Goal: Use online tool/utility: Use online tool/utility

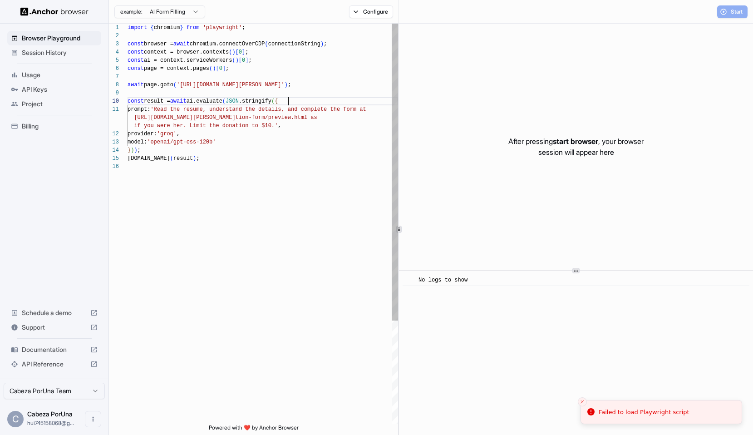
scroll to position [74, 0]
click at [296, 100] on div "import { chromium } from 'playwright' ; const browser = await chromium.connectO…" at bounding box center [263, 293] width 270 height 539
click at [293, 172] on div "import { chromium } from 'playwright' ; const browser = await chromium.connectO…" at bounding box center [263, 293] width 270 height 539
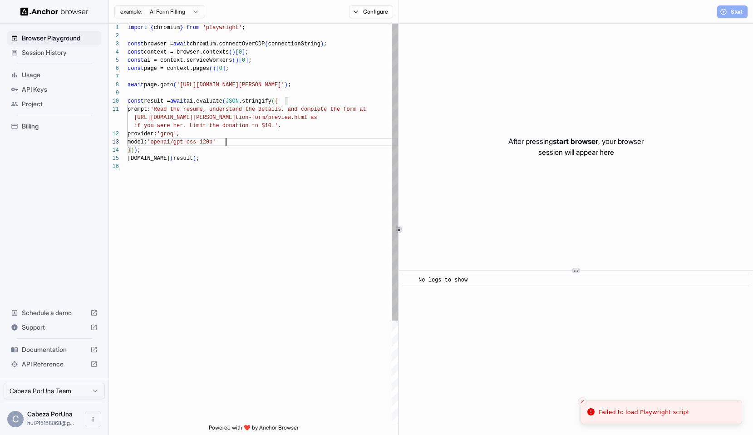
click at [236, 138] on div "import { chromium } from 'playwright' ; const browser = await chromium.connectO…" at bounding box center [263, 293] width 270 height 539
click at [187, 154] on div "import { chromium } from 'playwright' ; const browser = await chromium.connectO…" at bounding box center [263, 293] width 270 height 539
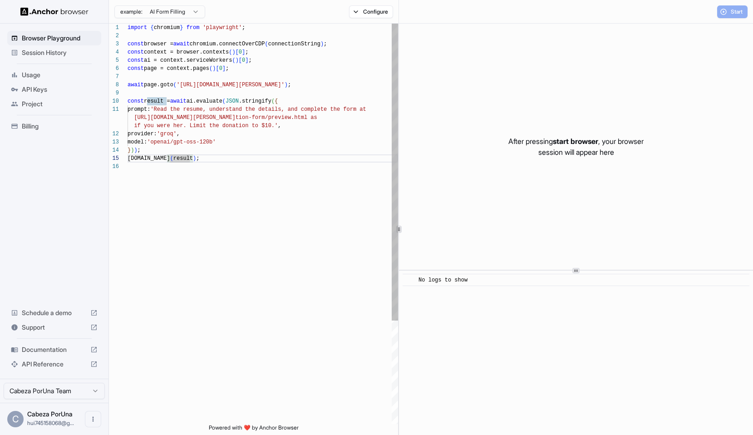
scroll to position [41, 0]
click at [222, 152] on div "import { chromium } from 'playwright' ; const browser = await chromium.connectO…" at bounding box center [263, 293] width 270 height 539
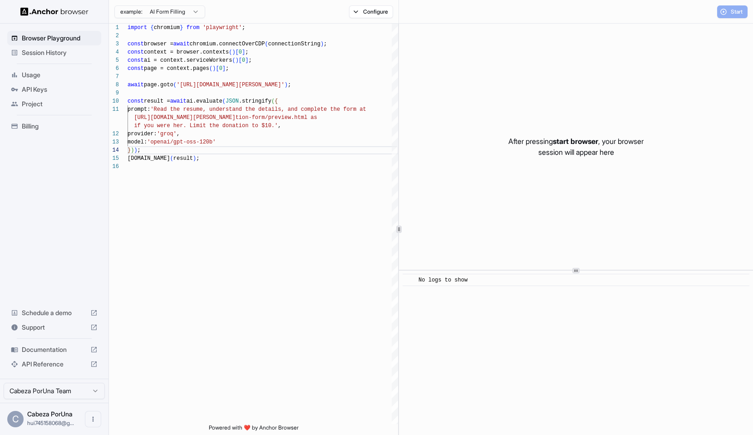
click at [727, 10] on div "Start" at bounding box center [732, 11] width 30 height 13
click at [730, 10] on div "Start" at bounding box center [732, 11] width 30 height 13
click at [246, 163] on div "import { chromium } from 'playwright' ; const browser = await chromium.connectO…" at bounding box center [263, 293] width 270 height 539
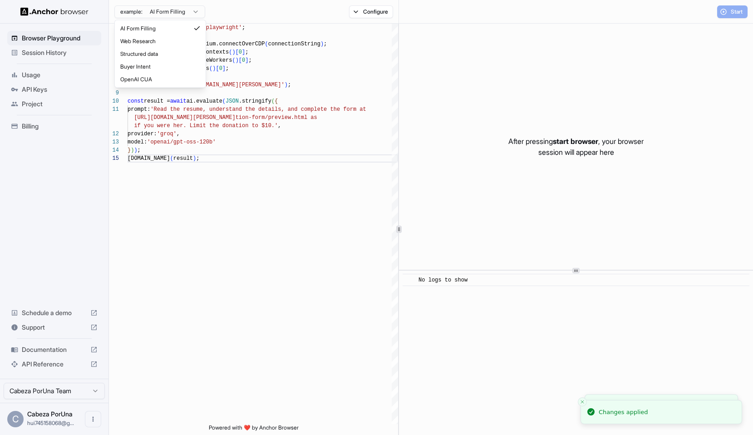
click at [169, 17] on html "Browser Playground Session History Usage API Keys Project Billing Schedule a de…" at bounding box center [376, 217] width 753 height 435
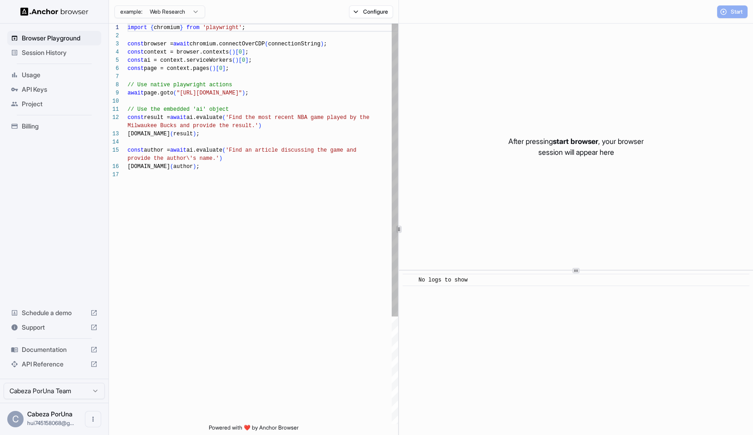
scroll to position [0, 0]
click at [228, 168] on div "import { chromium } from 'playwright' ; const browser = await chromium.connectO…" at bounding box center [263, 297] width 270 height 547
type textarea "**********"
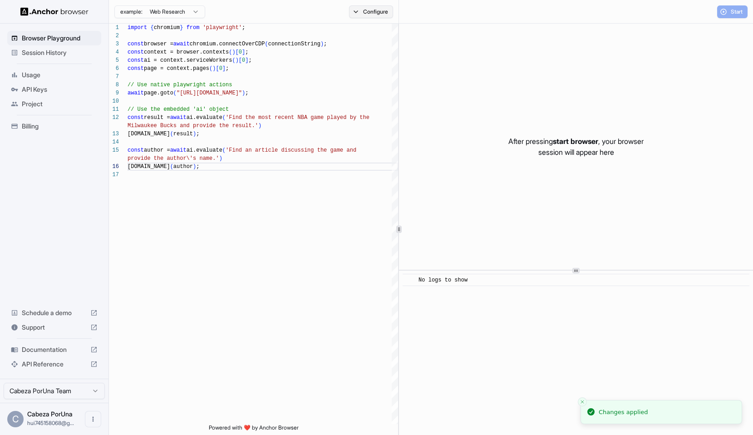
click at [370, 11] on button "Configure" at bounding box center [371, 11] width 44 height 13
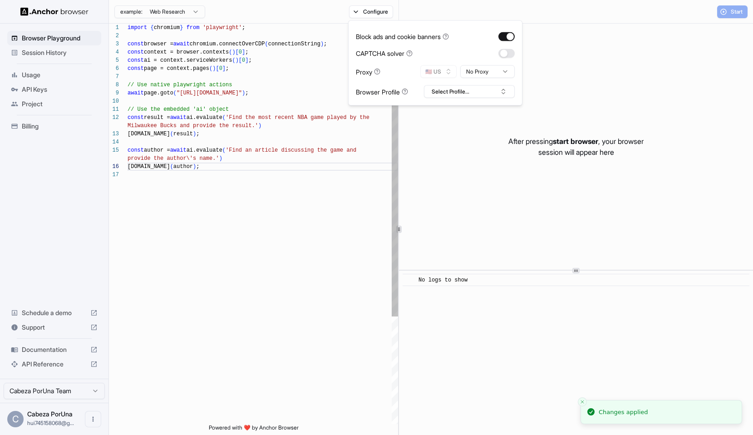
scroll to position [65, 0]
click at [284, 257] on div "import { chromium } from 'playwright' ; const browser = await chromium.connectO…" at bounding box center [263, 297] width 270 height 547
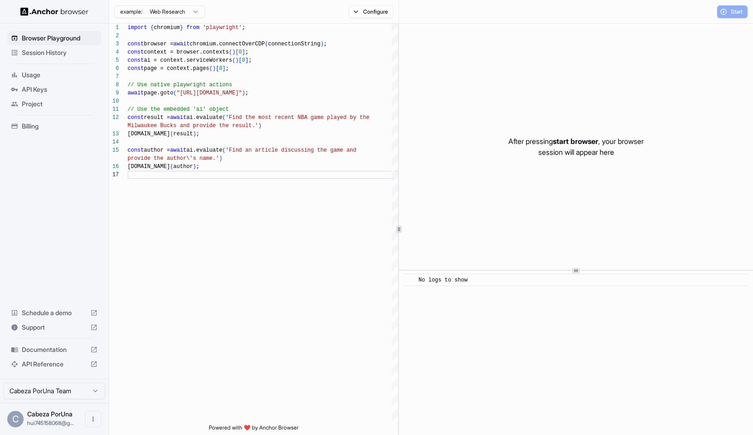
click at [51, 54] on span "Session History" at bounding box center [60, 52] width 76 height 9
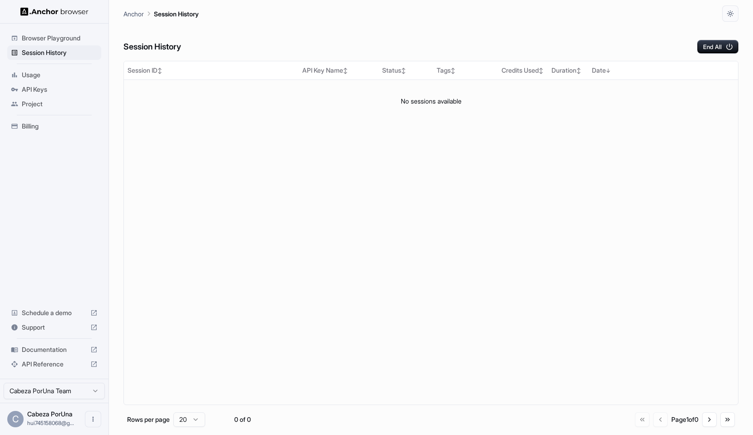
click at [59, 38] on span "Browser Playground" at bounding box center [60, 38] width 76 height 9
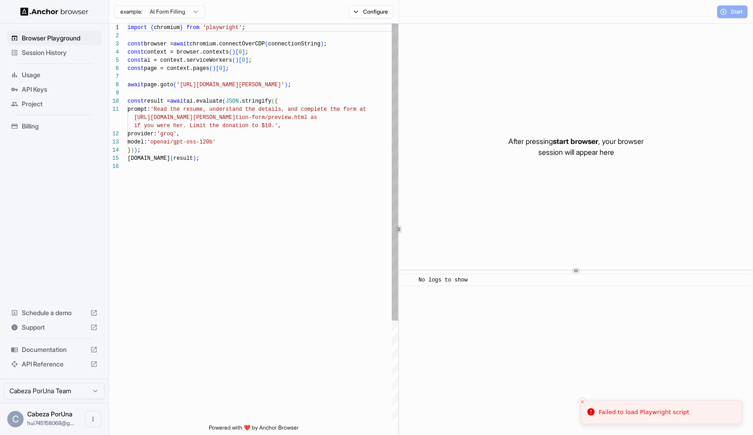
scroll to position [82, 0]
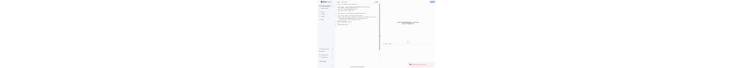
scroll to position [82, 0]
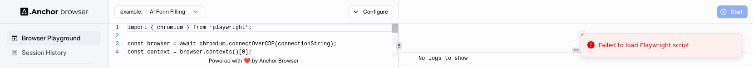
scroll to position [82, 0]
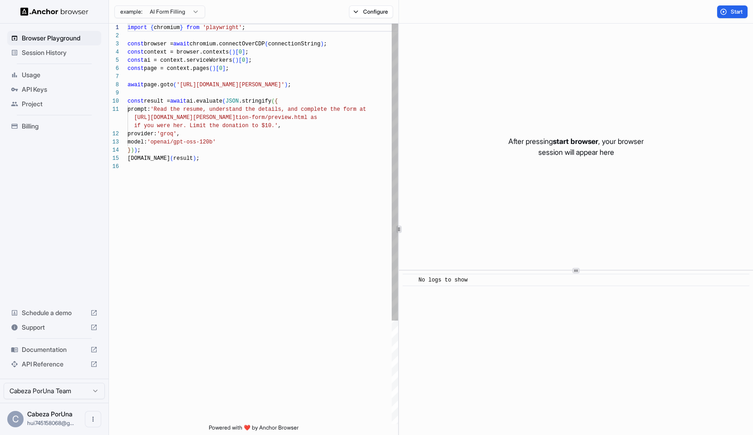
type textarea "**********"
click at [302, 68] on div "import { chromium } from 'playwright' ; const browser = await chromium.connectO…" at bounding box center [263, 293] width 270 height 539
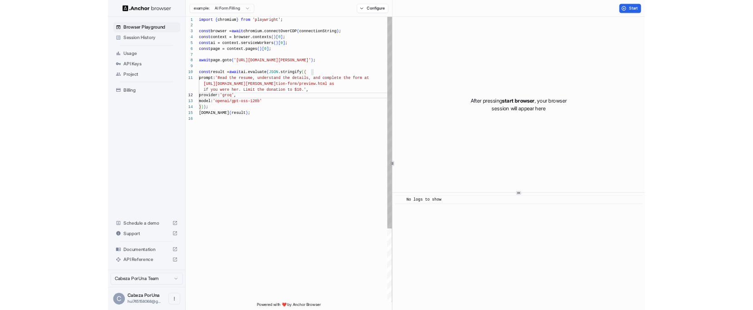
scroll to position [57, 0]
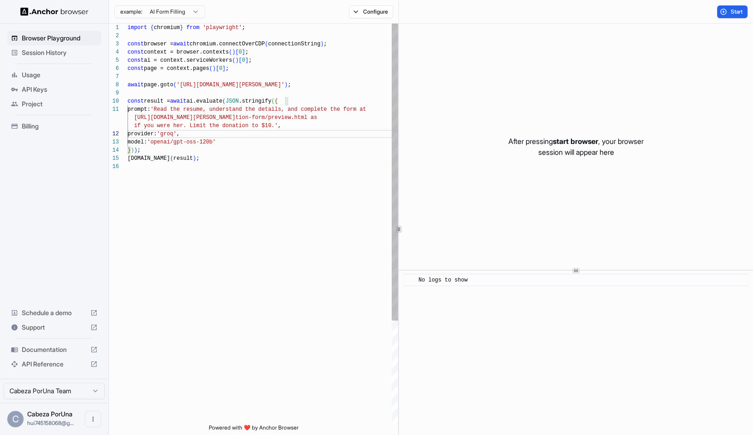
click at [231, 68] on div "import { chromium } from 'playwright' ; const browser = await chromium.connectO…" at bounding box center [263, 293] width 270 height 539
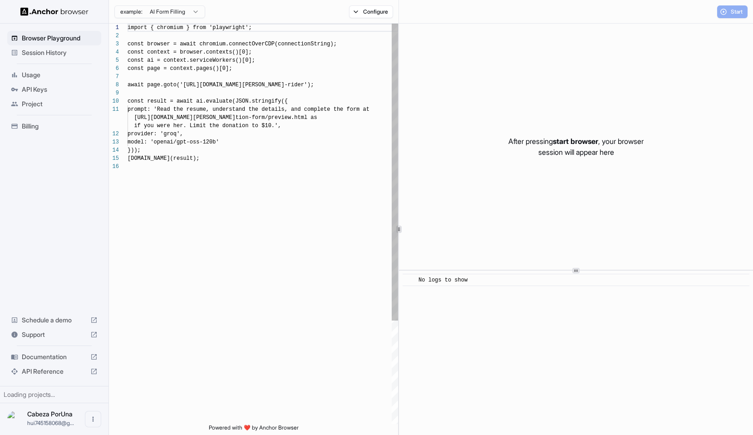
scroll to position [82, 0]
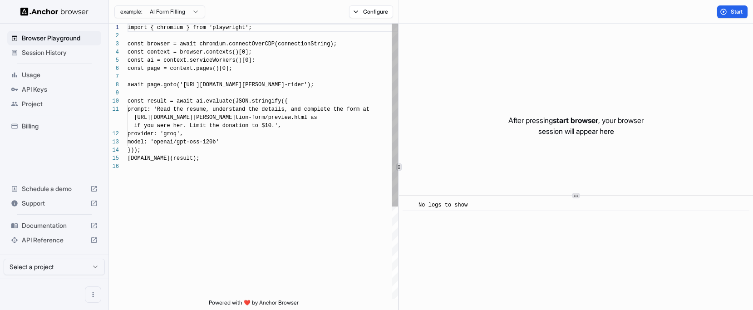
scroll to position [82, 0]
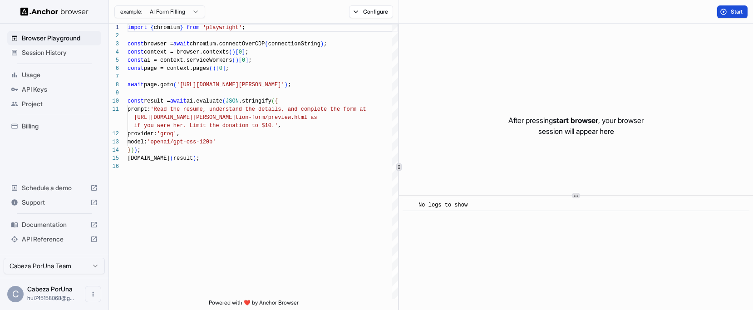
click at [739, 10] on span "Start" at bounding box center [737, 11] width 13 height 7
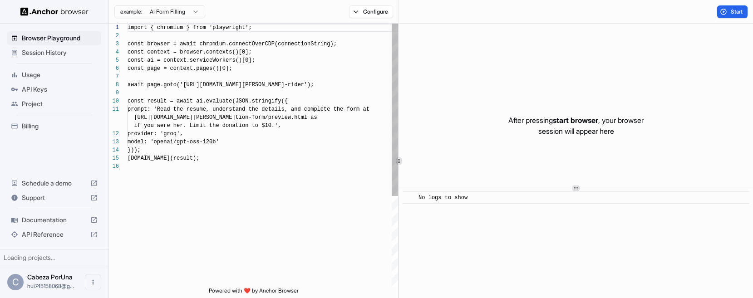
scroll to position [82, 0]
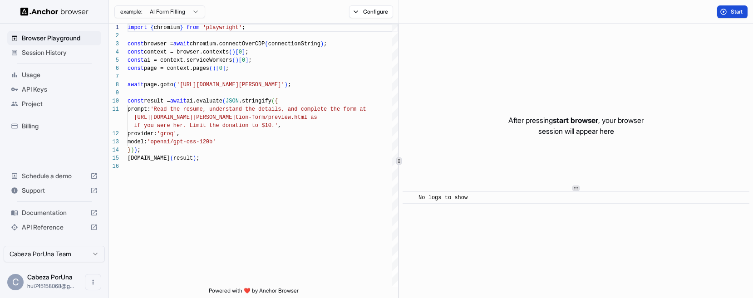
click at [732, 11] on span "Start" at bounding box center [737, 11] width 13 height 7
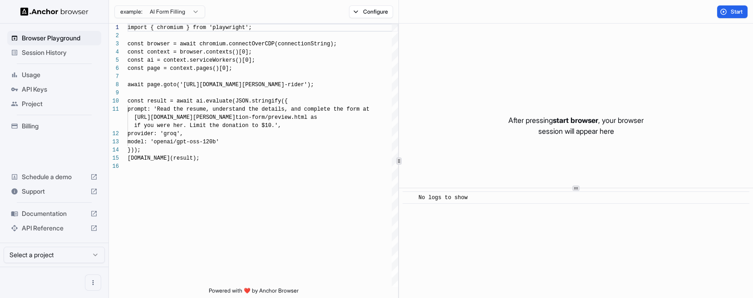
scroll to position [82, 0]
